Goal: Navigation & Orientation: Understand site structure

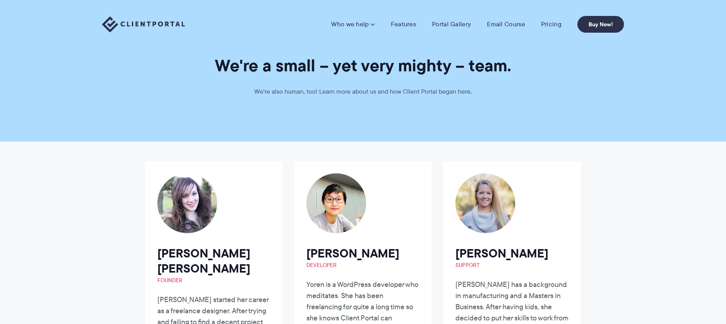
click at [133, 23] on img at bounding box center [143, 24] width 83 height 16
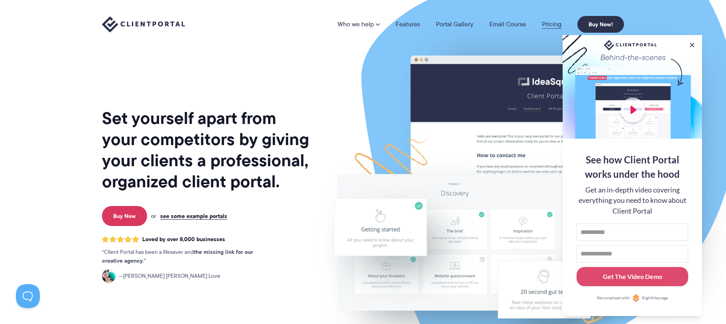
click at [551, 25] on link "Pricing" at bounding box center [552, 24] width 20 height 6
click at [696, 44] on button at bounding box center [692, 45] width 10 height 10
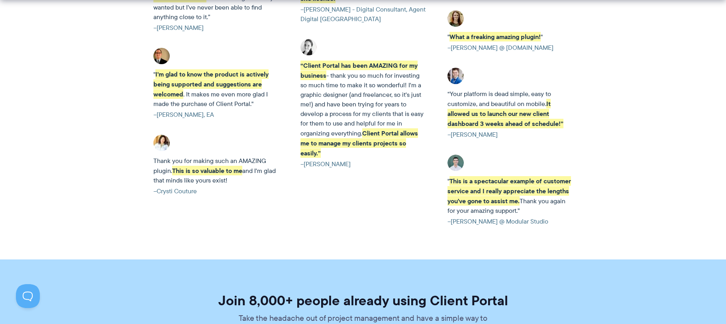
scroll to position [1993, 0]
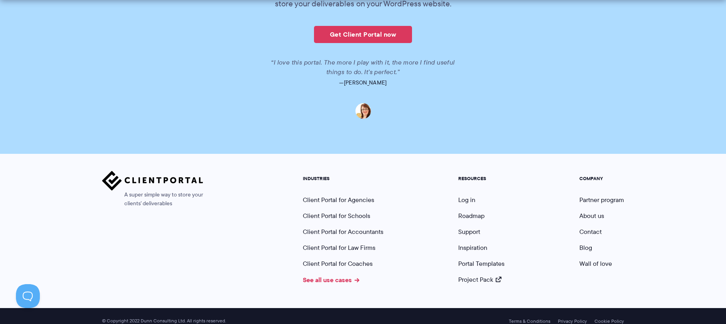
click at [345, 275] on link "See all use cases" at bounding box center [331, 280] width 57 height 10
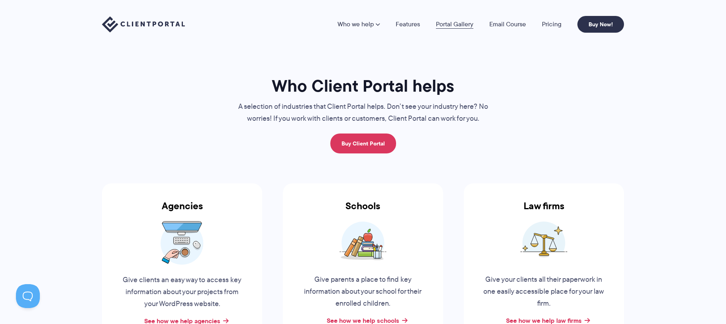
click at [439, 24] on link "Portal Gallery" at bounding box center [454, 24] width 37 height 6
